Goal: Find specific page/section: Find specific page/section

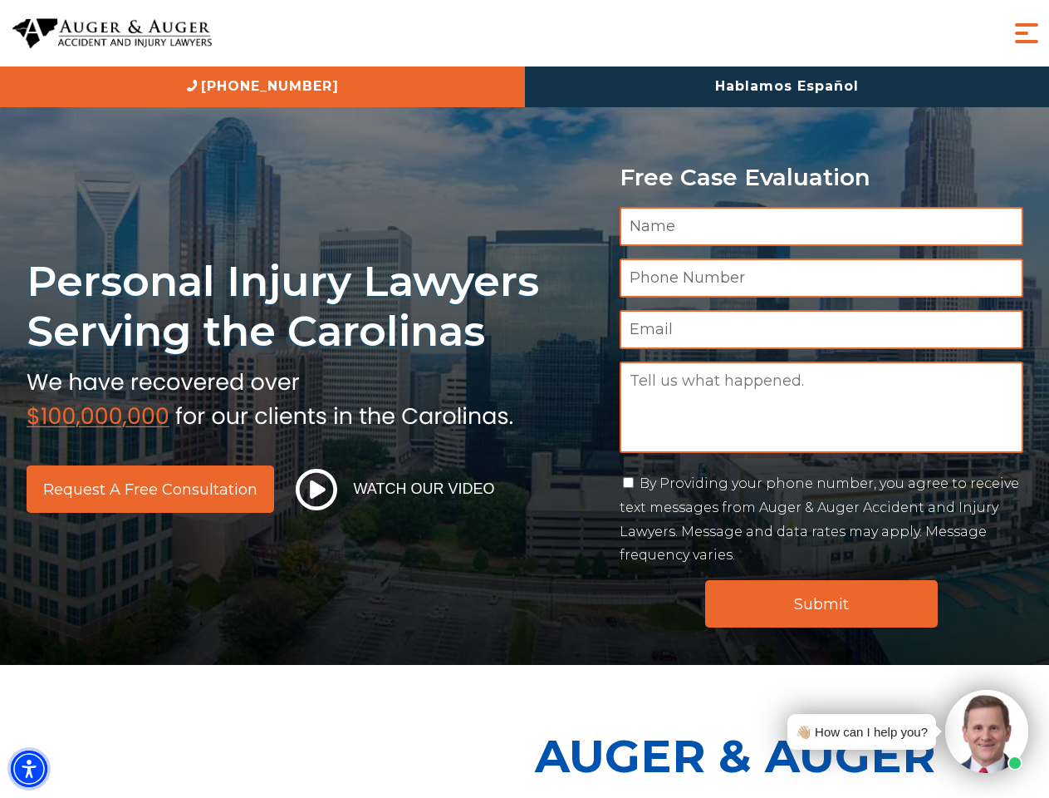
click at [29, 769] on img "Accessibility Menu" at bounding box center [29, 768] width 37 height 37
